Goal: Information Seeking & Learning: Learn about a topic

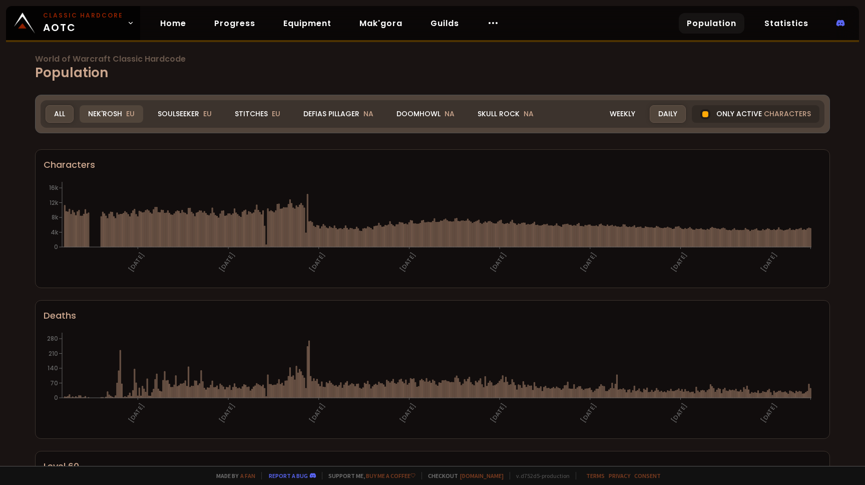
click at [126, 118] on span "EU" at bounding box center [130, 114] width 9 height 10
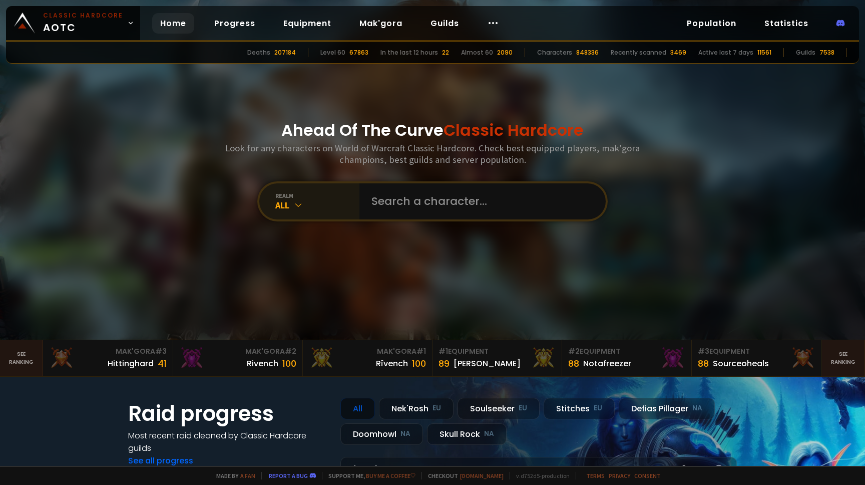
click at [299, 213] on div "realm All" at bounding box center [309, 201] width 100 height 36
click at [298, 208] on icon at bounding box center [298, 205] width 10 height 10
click at [298, 209] on icon at bounding box center [298, 205] width 10 height 10
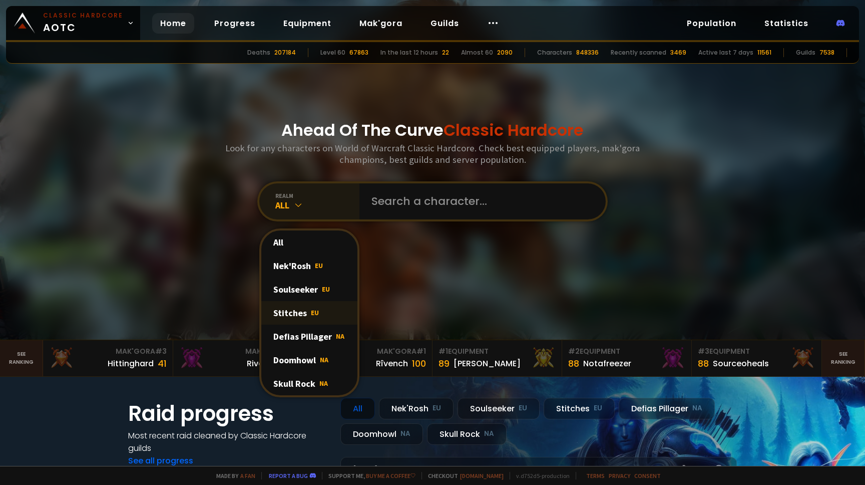
click at [311, 312] on span "EU" at bounding box center [315, 312] width 8 height 9
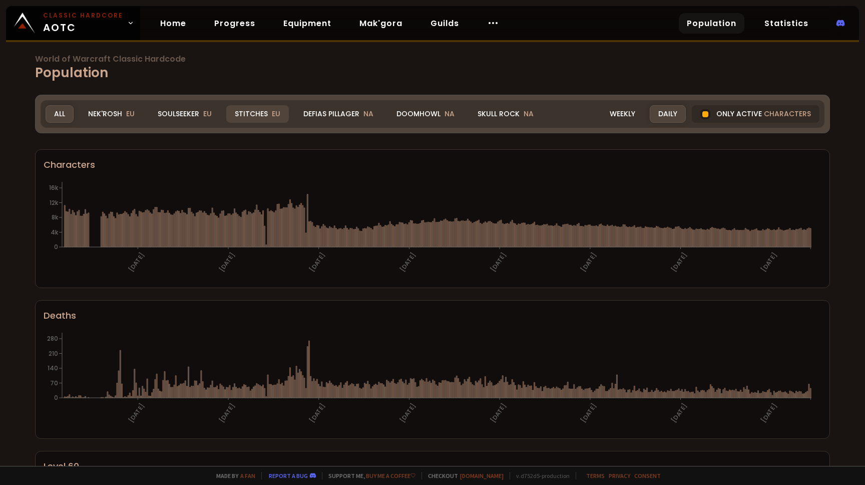
click at [259, 112] on div "Stitches EU" at bounding box center [257, 114] width 63 height 18
